Goal: Leave review/rating: Share an evaluation or opinion about a product, service, or content

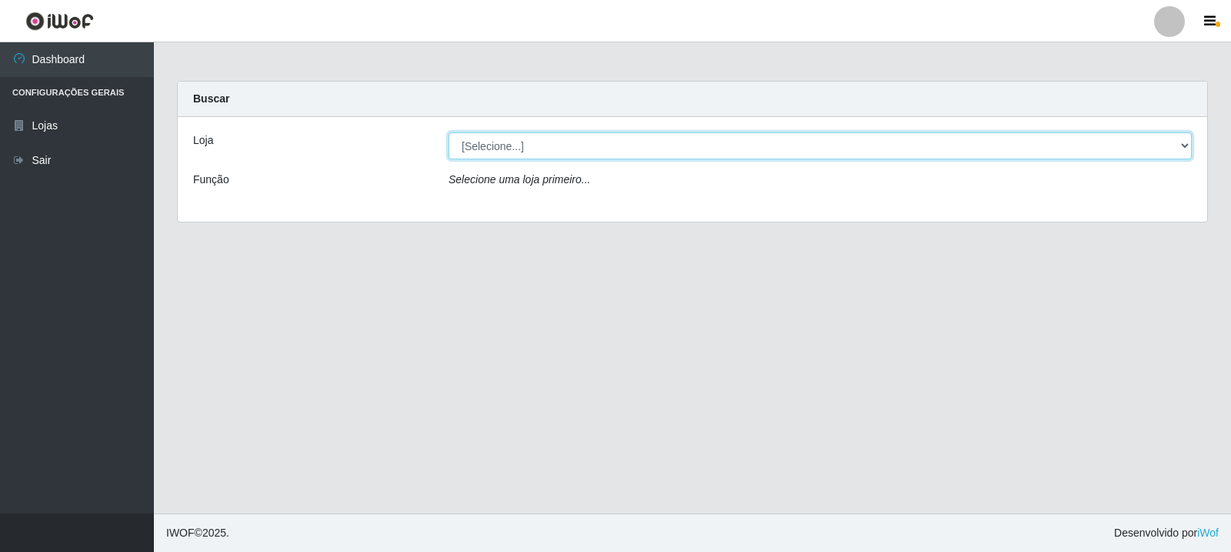
click at [590, 146] on select "[Selecione...] Rede Compras Supermercados - LOJA 3" at bounding box center [820, 145] width 743 height 27
select select "162"
click at [449, 132] on select "[Selecione...] Rede Compras Supermercados - LOJA 3" at bounding box center [820, 145] width 743 height 27
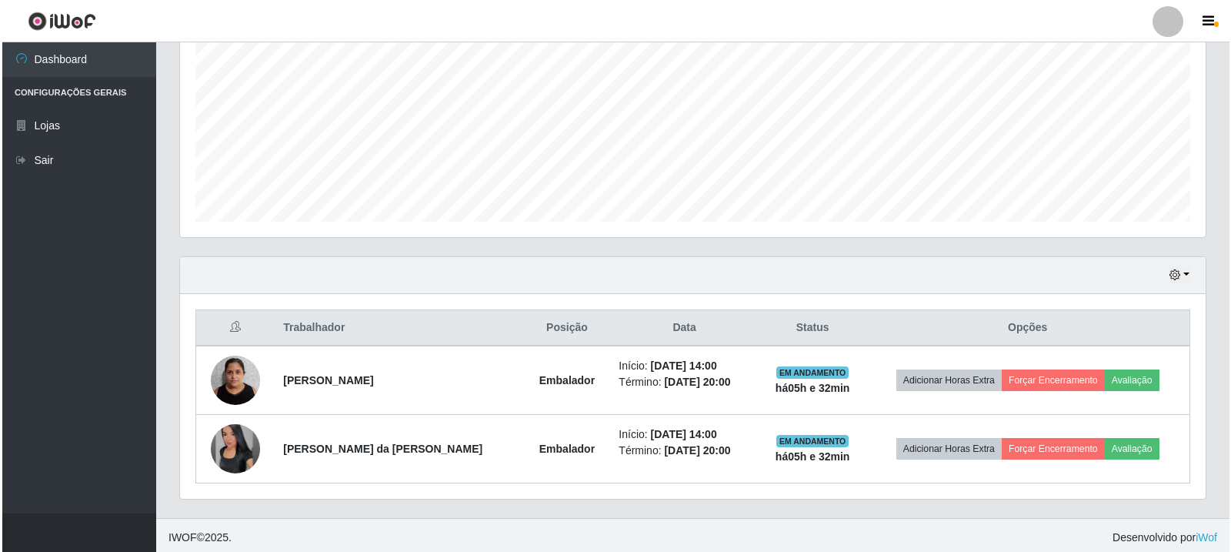
scroll to position [333, 0]
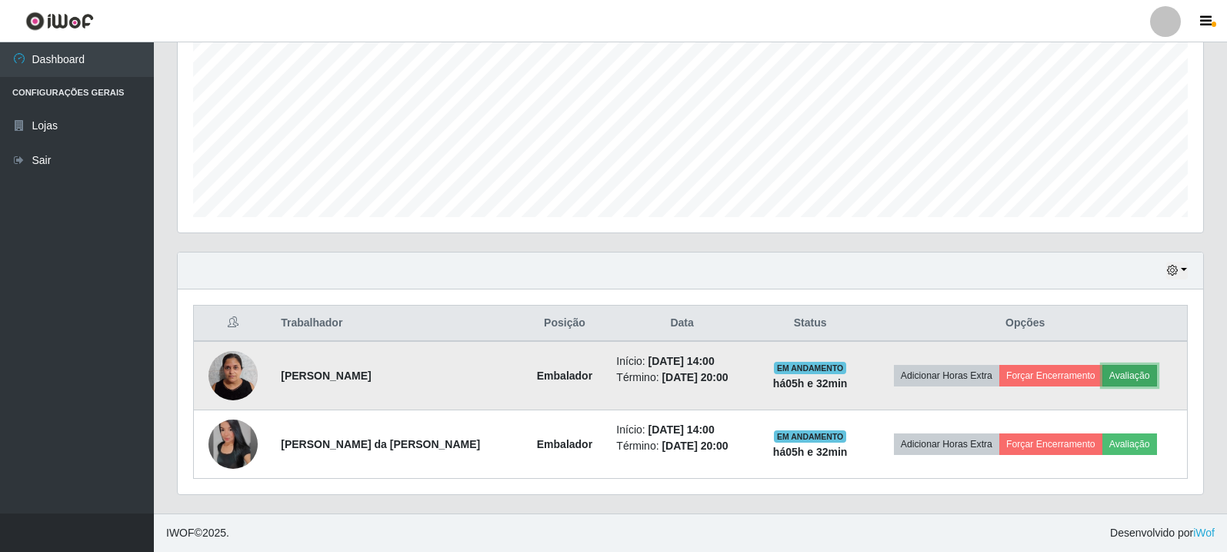
click at [1120, 373] on button "Avaliação" at bounding box center [1129, 376] width 55 height 22
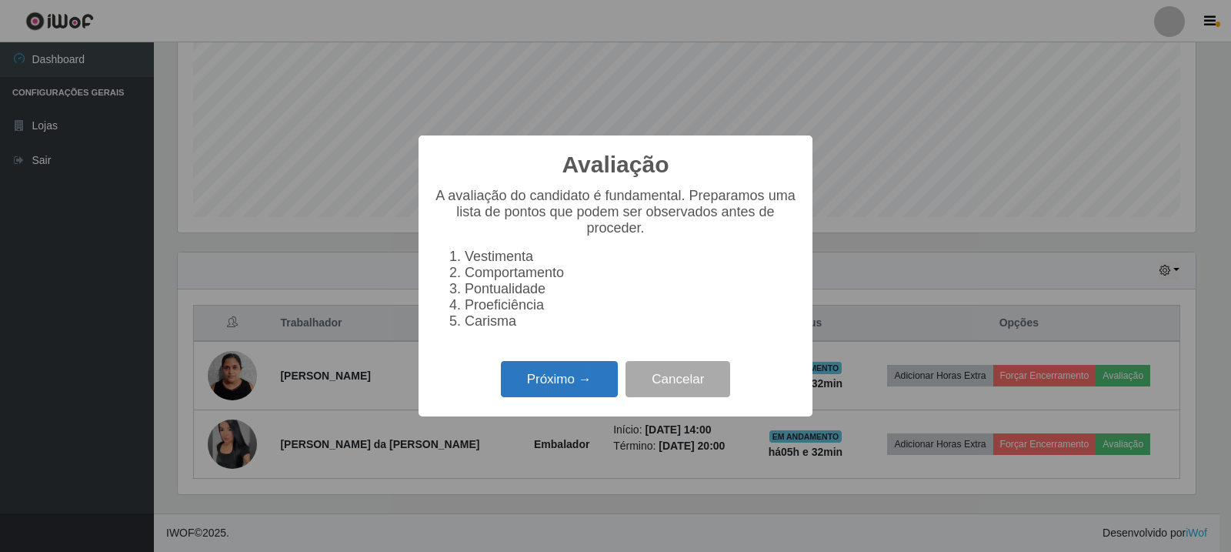
click at [578, 397] on button "Próximo →" at bounding box center [559, 379] width 117 height 36
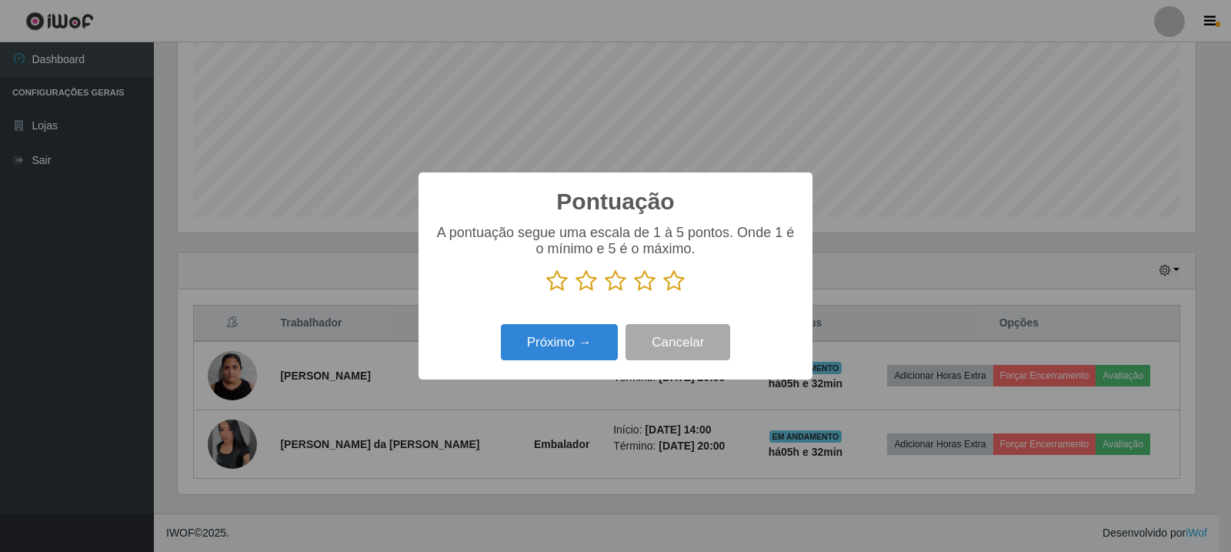
click at [681, 289] on icon at bounding box center [674, 280] width 22 height 23
click at [663, 292] on input "radio" at bounding box center [663, 292] width 0 height 0
click at [599, 339] on button "Próximo →" at bounding box center [559, 342] width 117 height 36
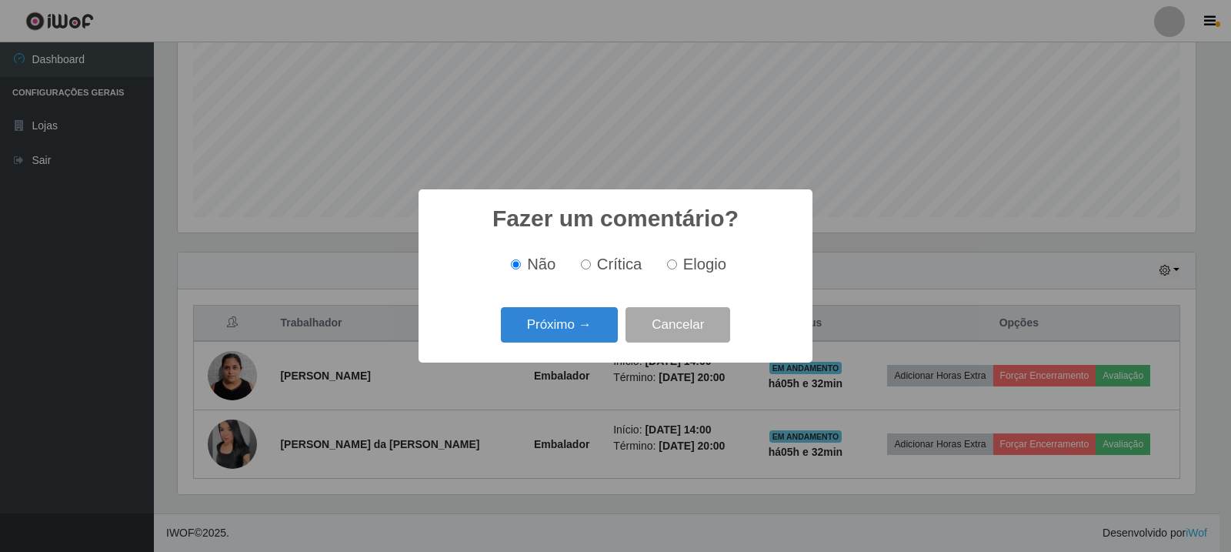
click at [695, 272] on span "Elogio" at bounding box center [704, 263] width 43 height 17
click at [677, 269] on input "Elogio" at bounding box center [672, 264] width 10 height 10
radio input "true"
click at [581, 335] on button "Próximo →" at bounding box center [559, 325] width 117 height 36
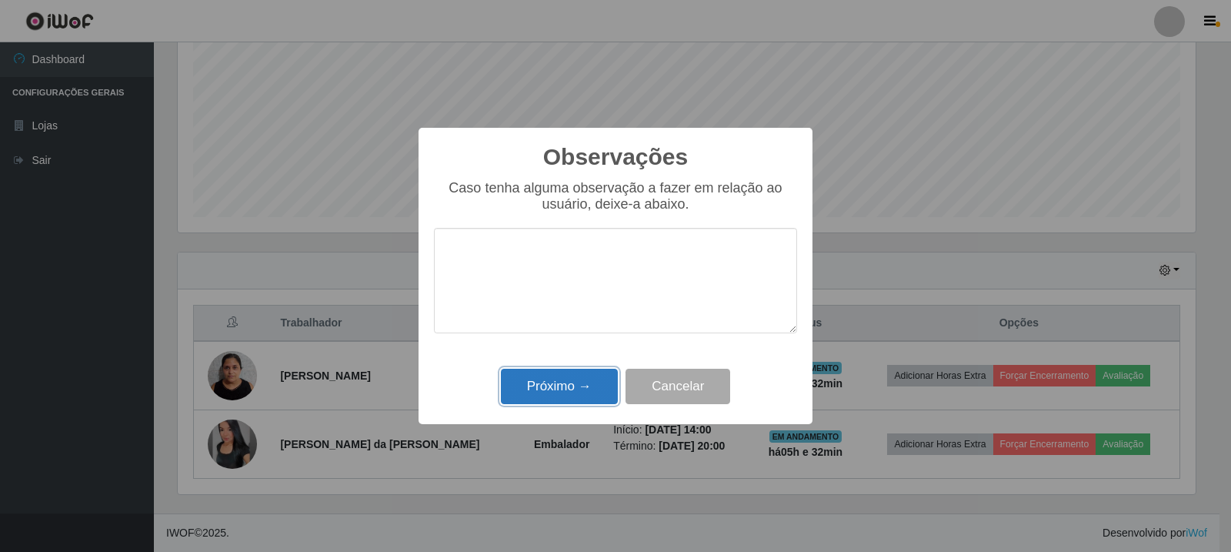
click at [577, 383] on button "Próximo →" at bounding box center [559, 387] width 117 height 36
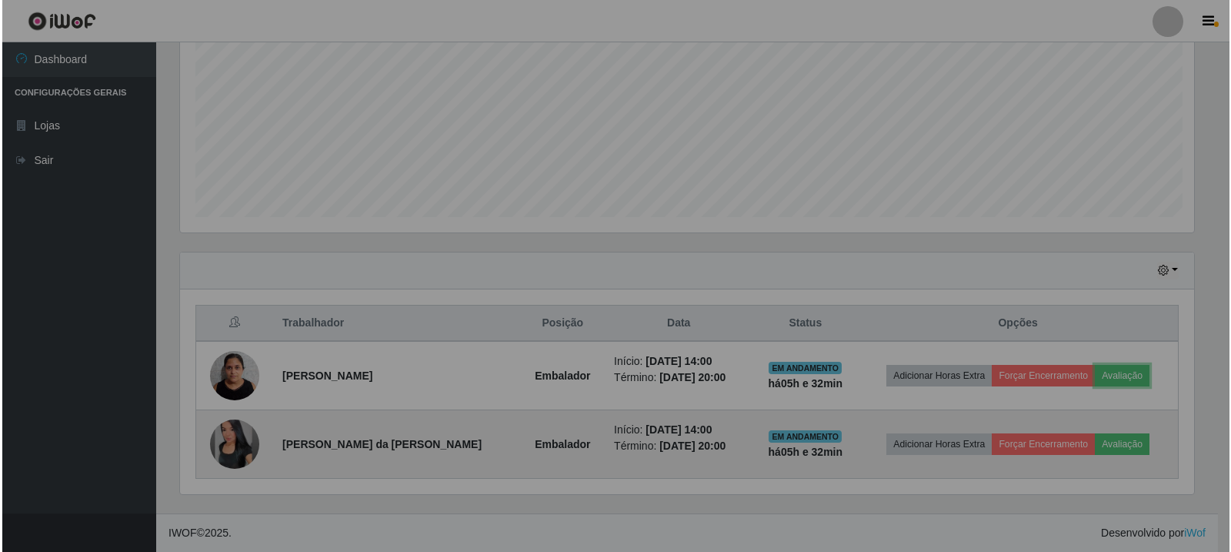
scroll to position [319, 1026]
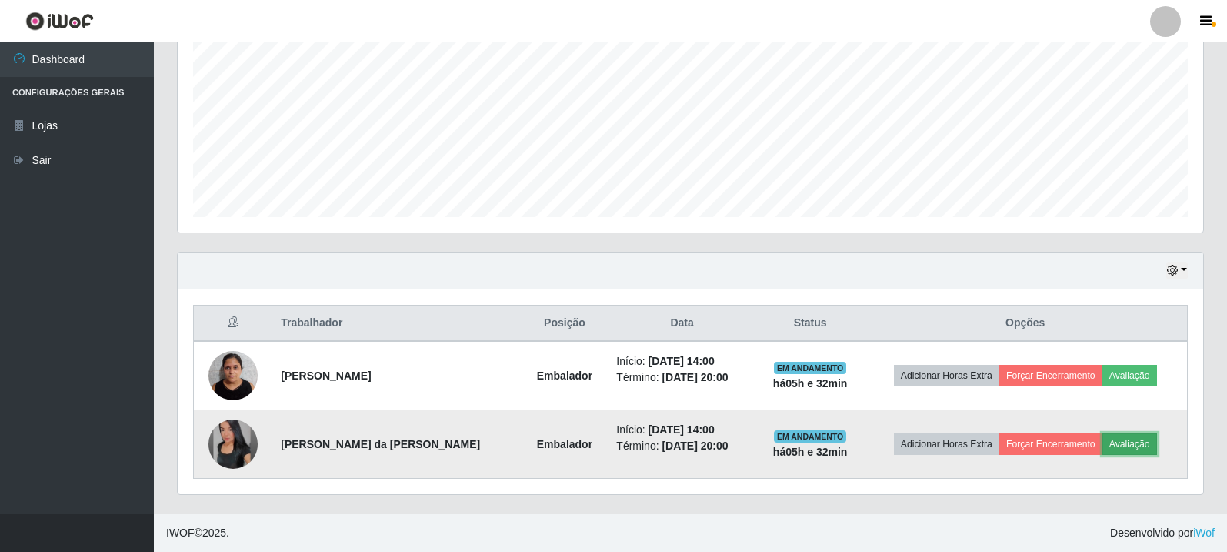
click at [1132, 445] on button "Avaliação" at bounding box center [1129, 444] width 55 height 22
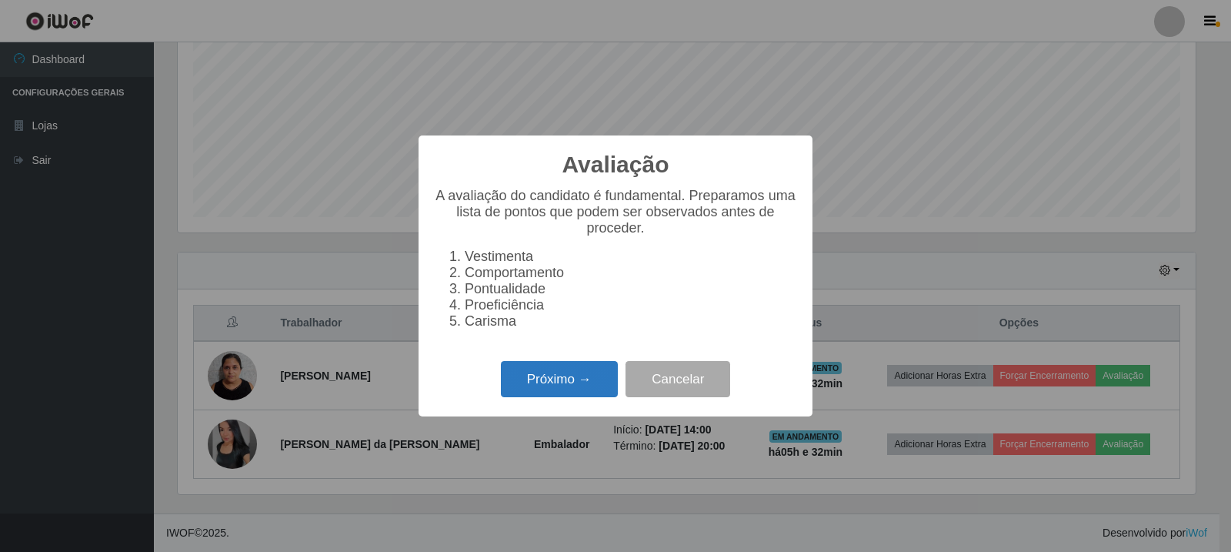
click at [591, 388] on button "Próximo →" at bounding box center [559, 379] width 117 height 36
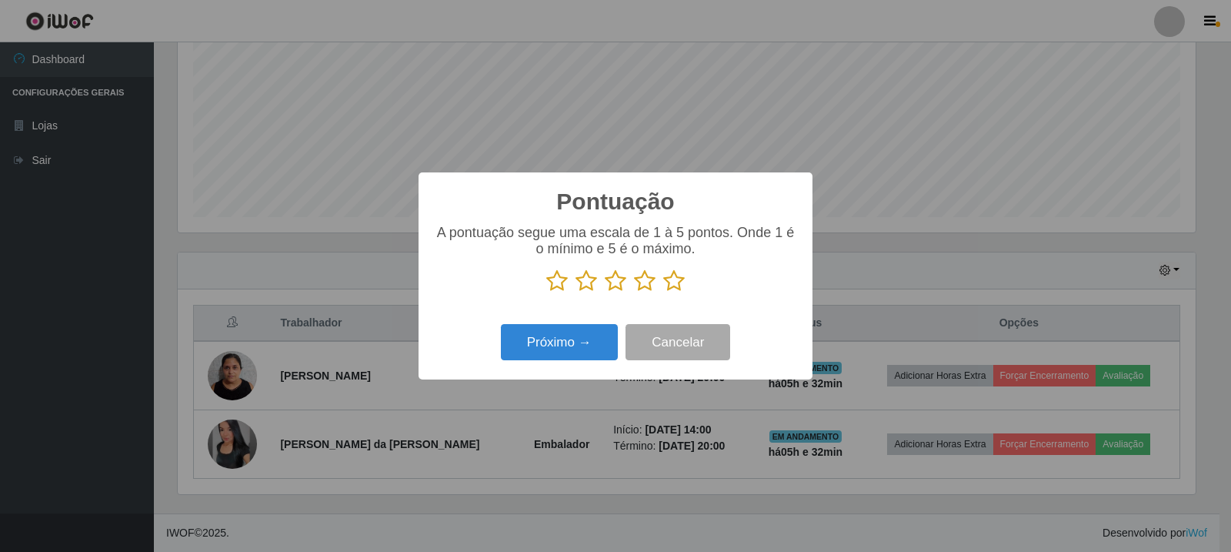
click at [681, 289] on icon at bounding box center [674, 280] width 22 height 23
click at [663, 292] on input "radio" at bounding box center [663, 292] width 0 height 0
click at [607, 336] on button "Próximo →" at bounding box center [559, 342] width 117 height 36
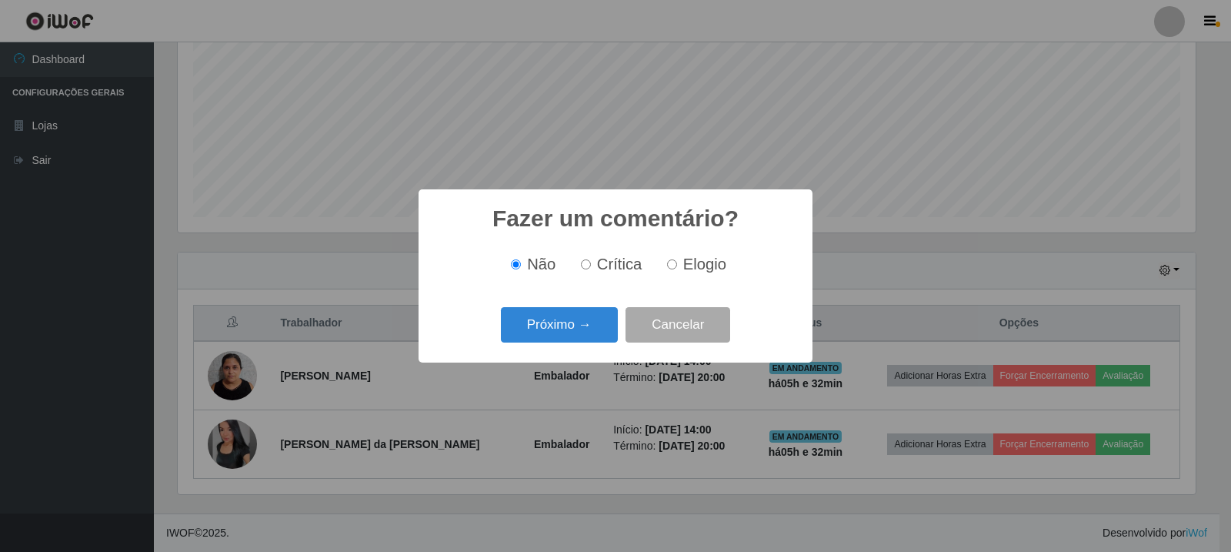
click at [672, 266] on input "Elogio" at bounding box center [672, 264] width 10 height 10
radio input "true"
click at [576, 333] on button "Próximo →" at bounding box center [559, 325] width 117 height 36
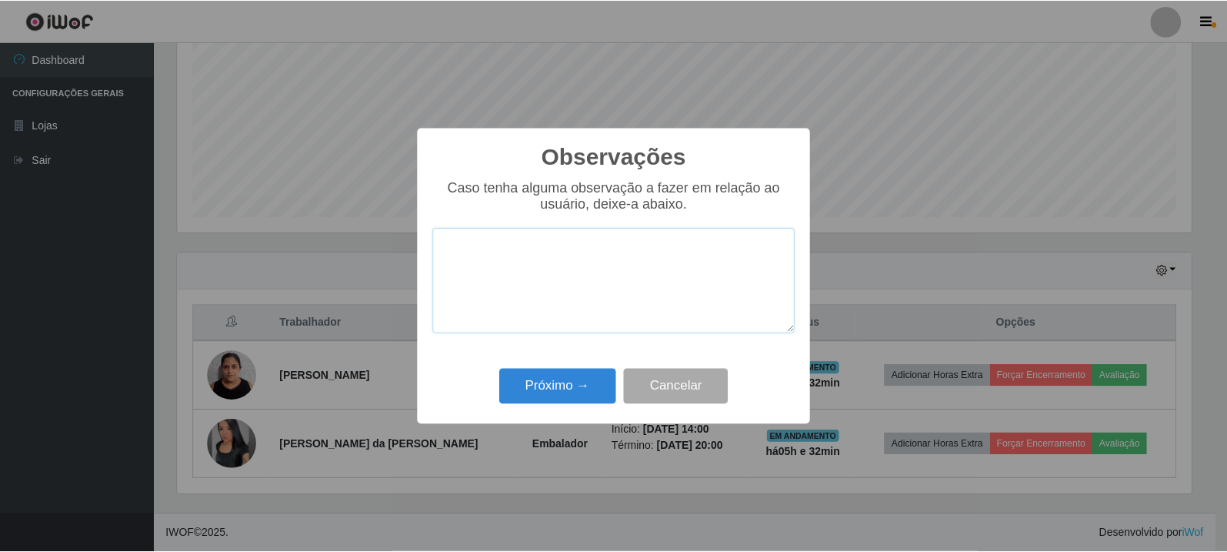
scroll to position [769038, 768339]
click at [577, 391] on button "Próximo →" at bounding box center [559, 387] width 117 height 36
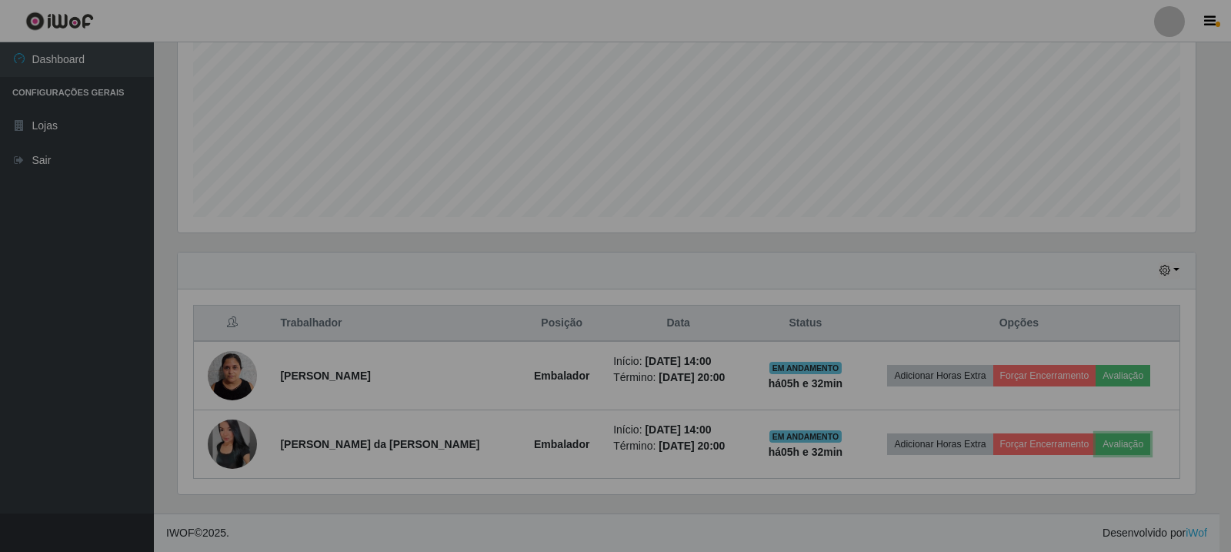
scroll to position [319, 1026]
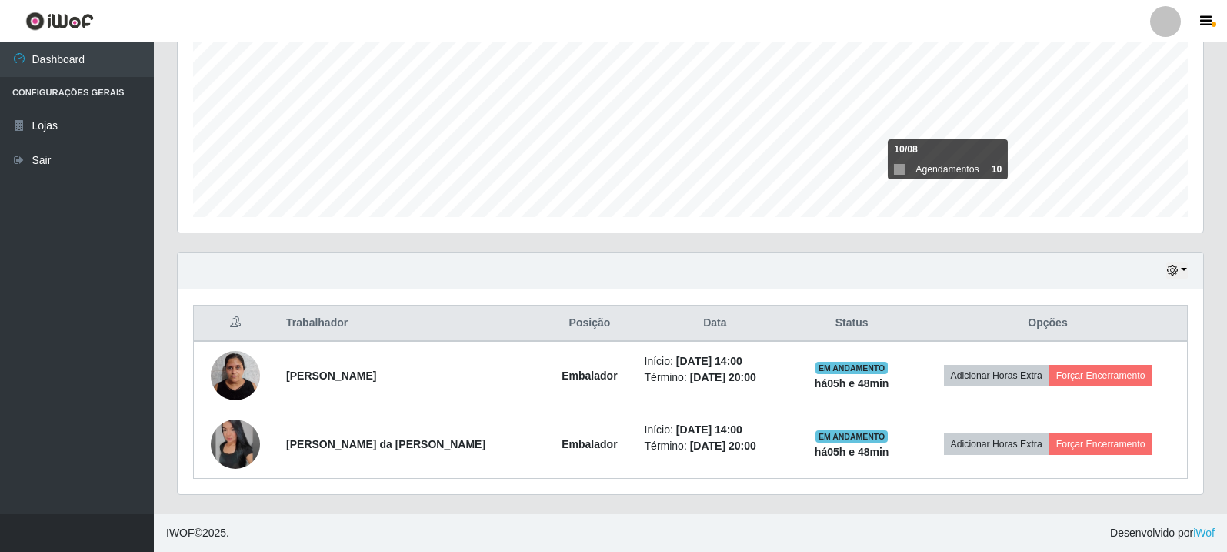
click at [820, 532] on footer "IWOF © 2025 . Desenvolvido por iWof" at bounding box center [690, 532] width 1073 height 38
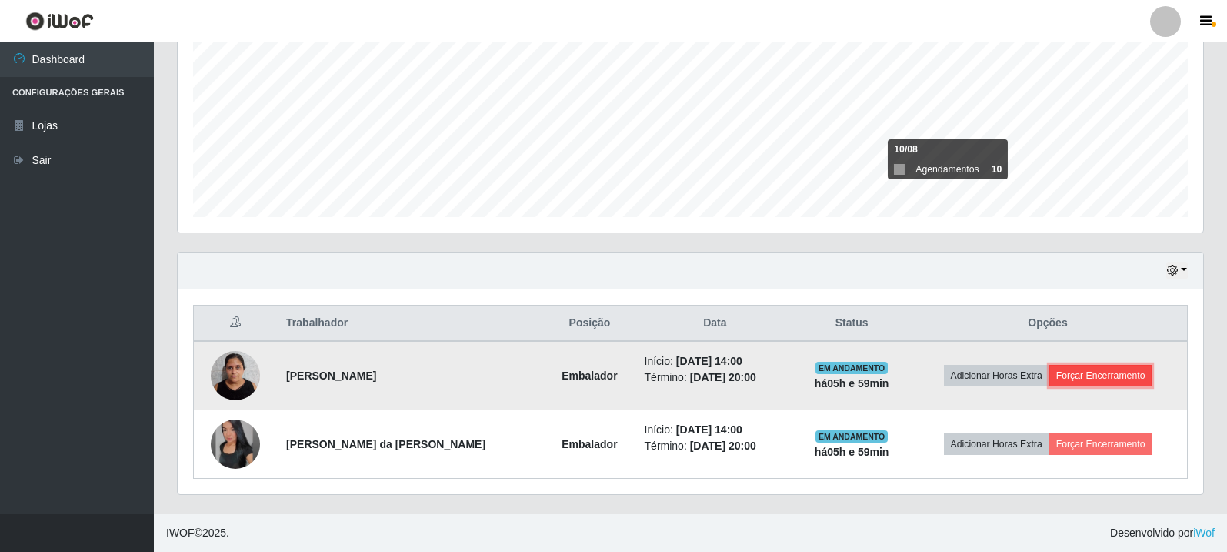
click at [1141, 369] on button "Forçar Encerramento" at bounding box center [1100, 376] width 103 height 22
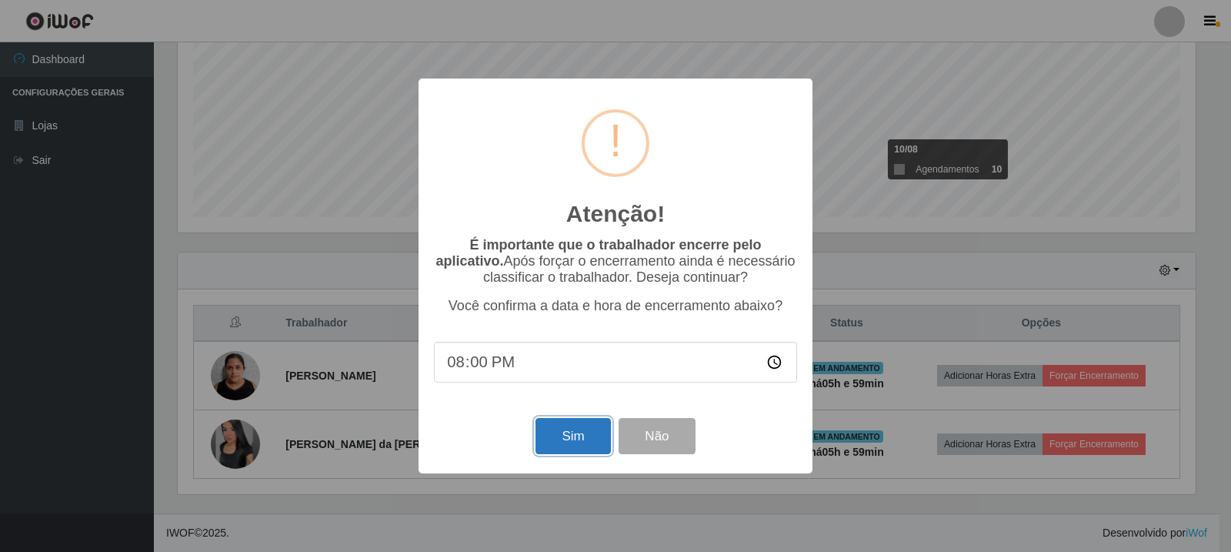
click at [582, 454] on button "Sim" at bounding box center [572, 436] width 75 height 36
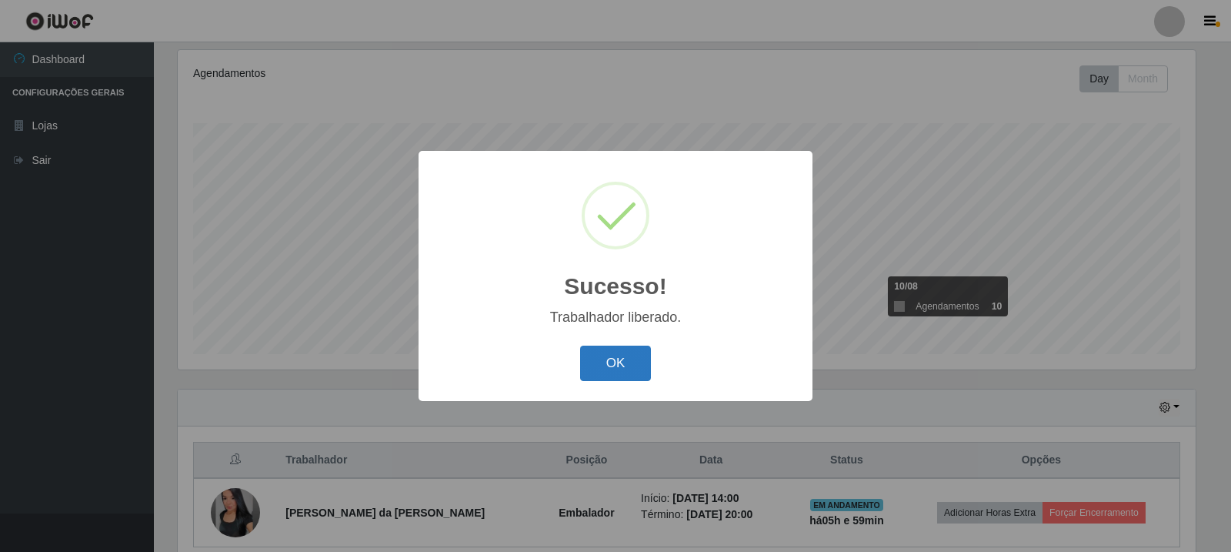
click at [602, 376] on div "Sucesso! × Trabalhador liberado. OK Cancel" at bounding box center [616, 275] width 394 height 249
click at [632, 349] on button "OK" at bounding box center [616, 363] width 72 height 36
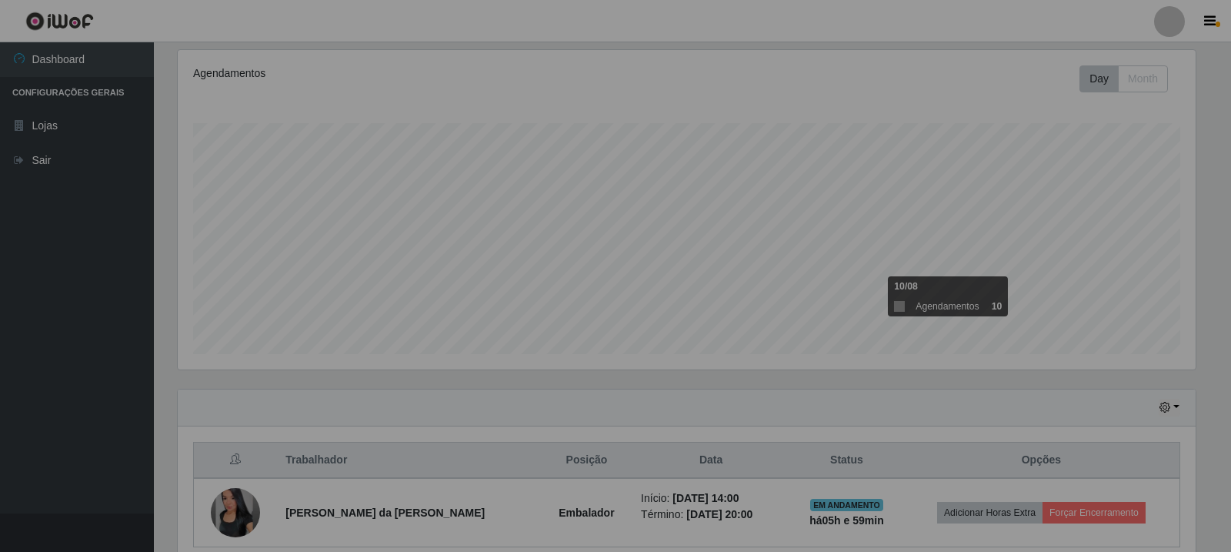
scroll to position [319, 1026]
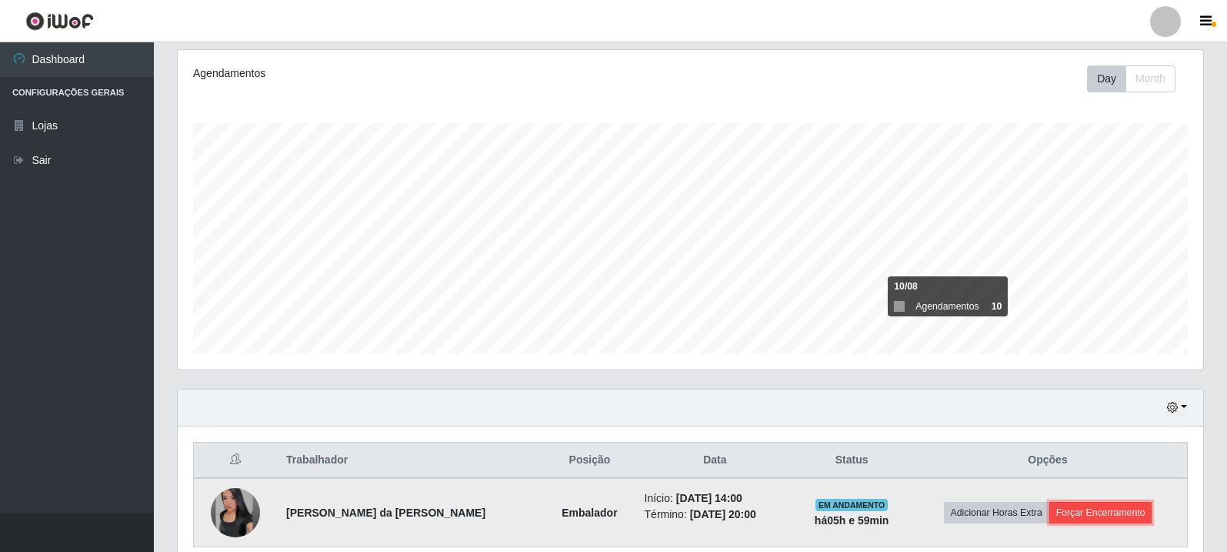
click at [1093, 502] on button "Forçar Encerramento" at bounding box center [1100, 513] width 103 height 22
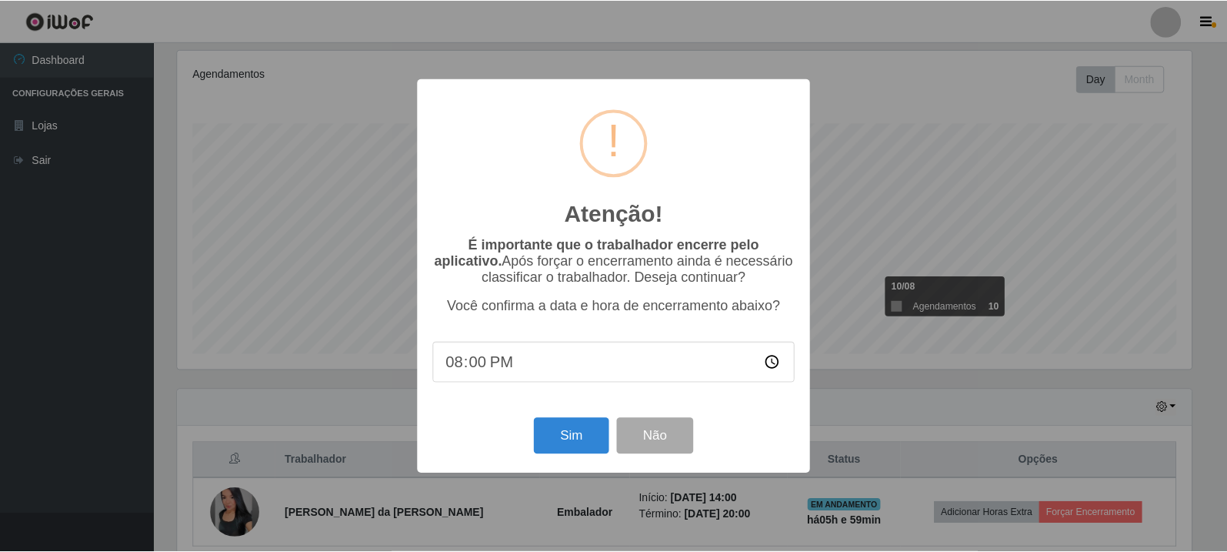
scroll to position [319, 1018]
click at [595, 454] on button "Sim" at bounding box center [572, 436] width 75 height 36
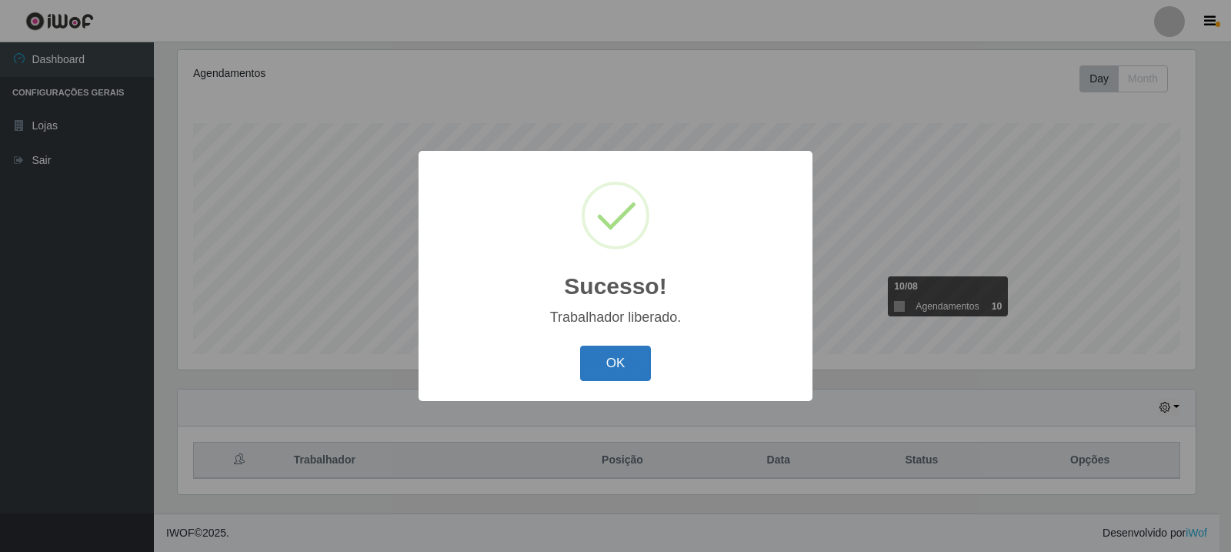
click at [627, 359] on button "OK" at bounding box center [616, 363] width 72 height 36
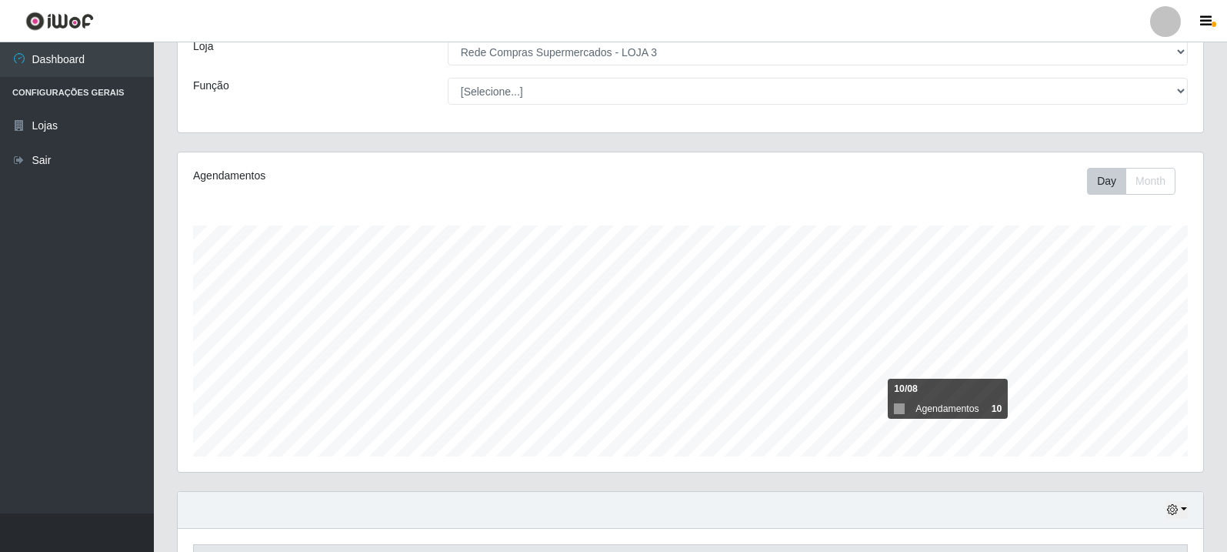
scroll to position [0, 0]
